Goal: Find specific page/section: Find specific page/section

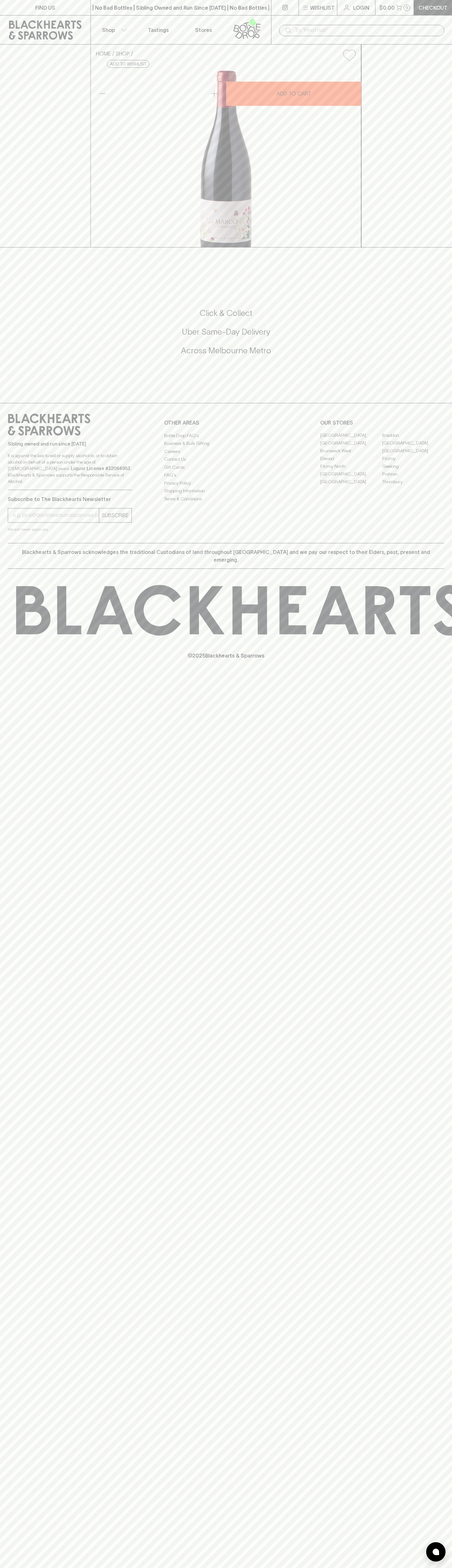
click at [63, 29] on icon at bounding box center [45, 30] width 81 height 19
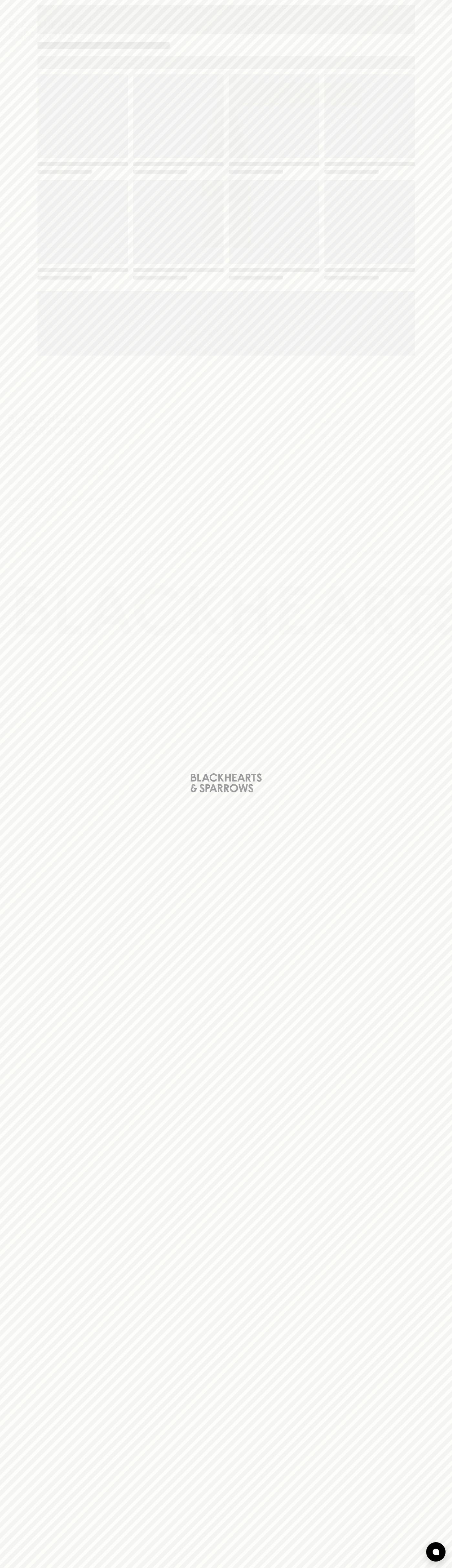
click at [428, 212] on div "Loading" at bounding box center [226, 784] width 452 height 1568
click at [4, 1567] on html "FIND US | No Bad Bottles | Sibling Owned and Run Since [DATE] | No Bad Bottles …" at bounding box center [226, 784] width 452 height 1568
click at [18, 997] on div "Loading" at bounding box center [226, 784] width 452 height 1568
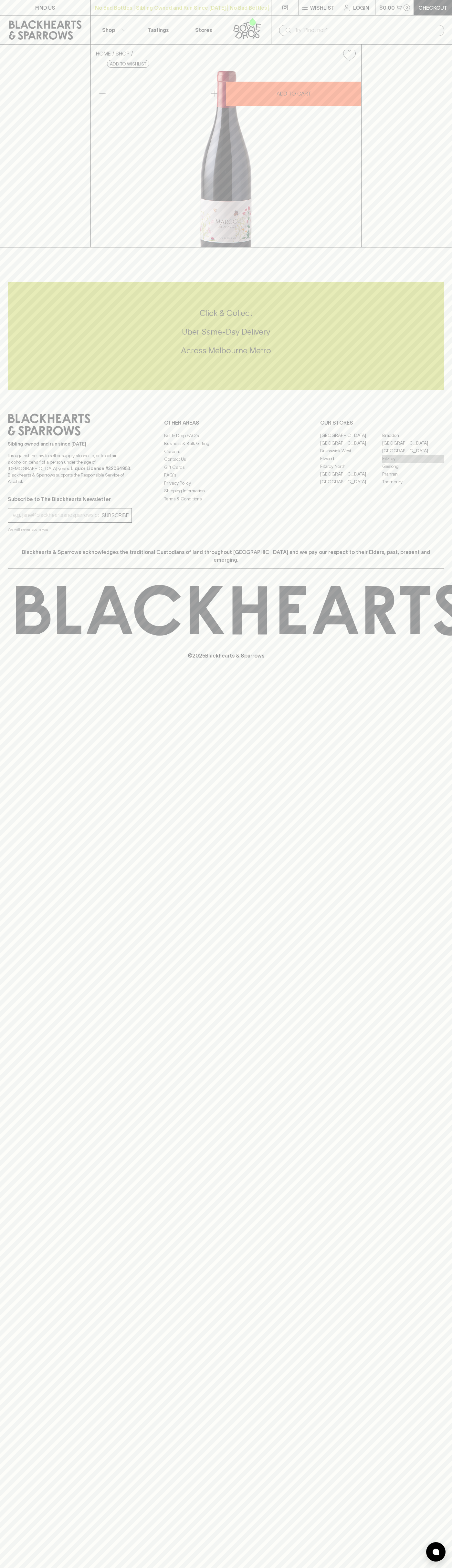
click at [413, 463] on link "Fitzroy" at bounding box center [413, 458] width 62 height 8
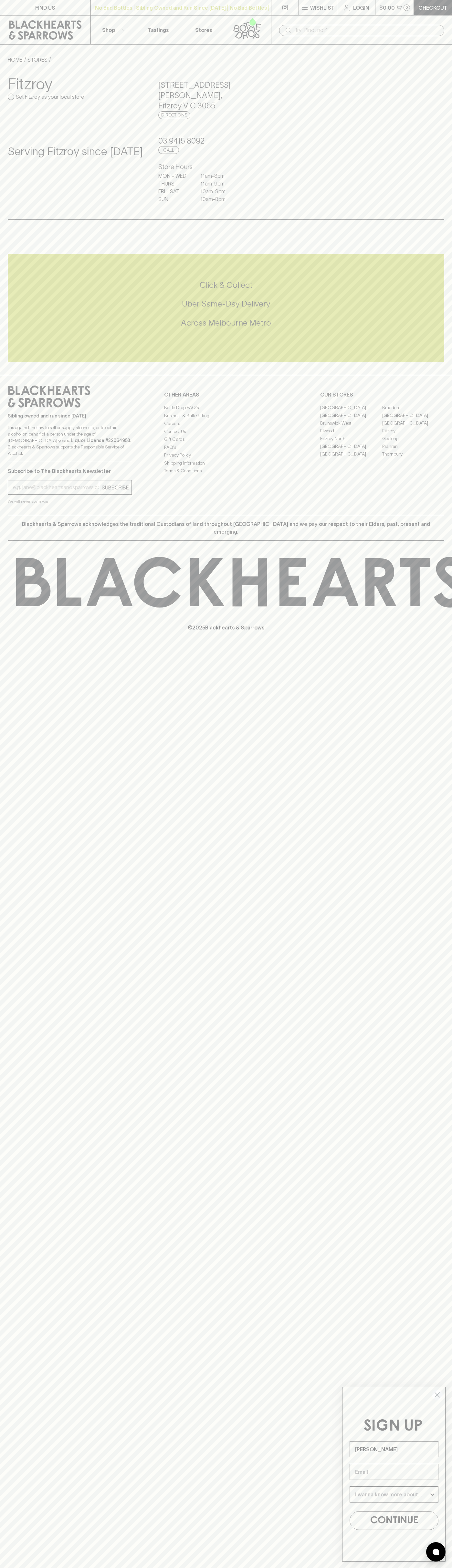
type input "[PERSON_NAME]"
